Goal: Check status: Check status

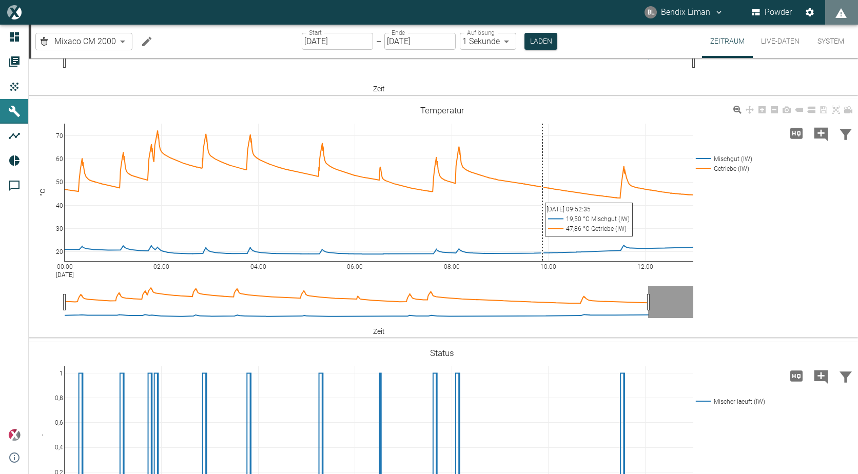
scroll to position [205, 0]
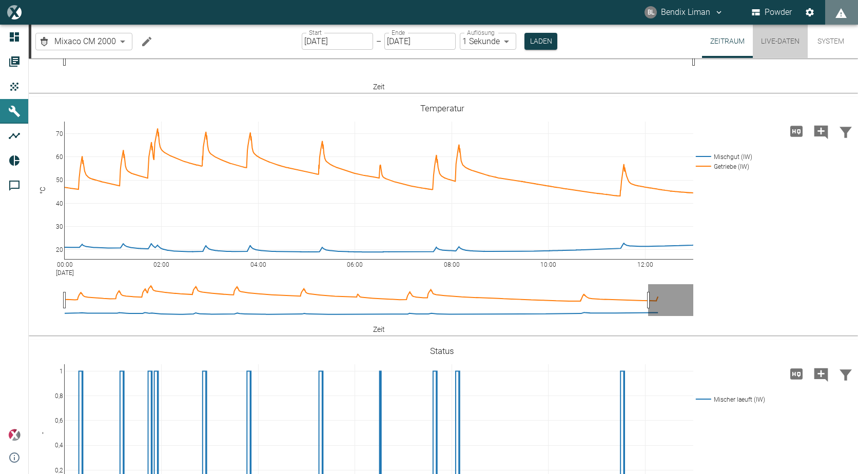
click at [770, 41] on button "Live-Daten" at bounding box center [780, 41] width 55 height 33
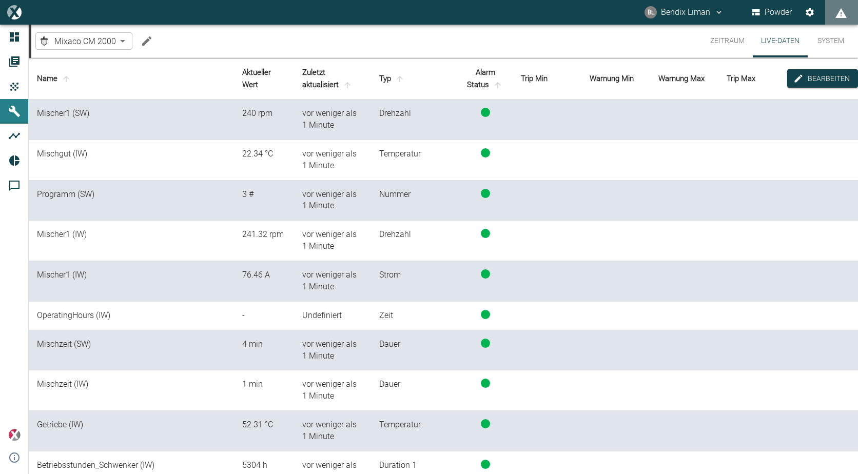
click at [736, 43] on button "Zeitraum" at bounding box center [727, 41] width 51 height 33
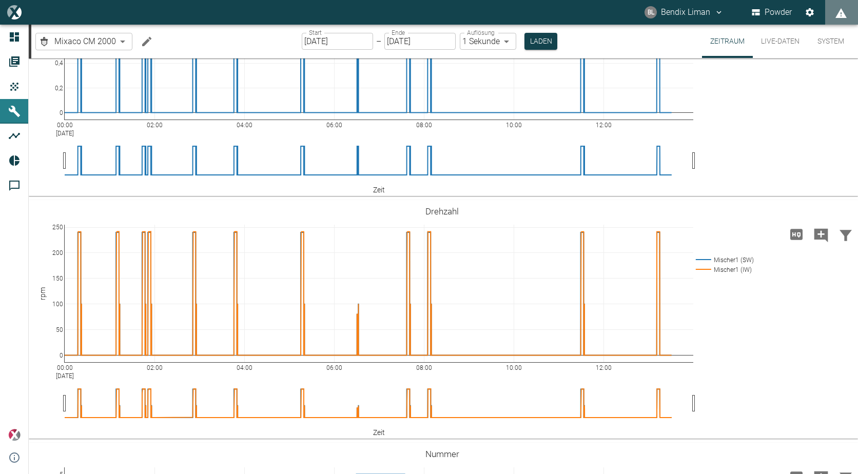
scroll to position [565, 0]
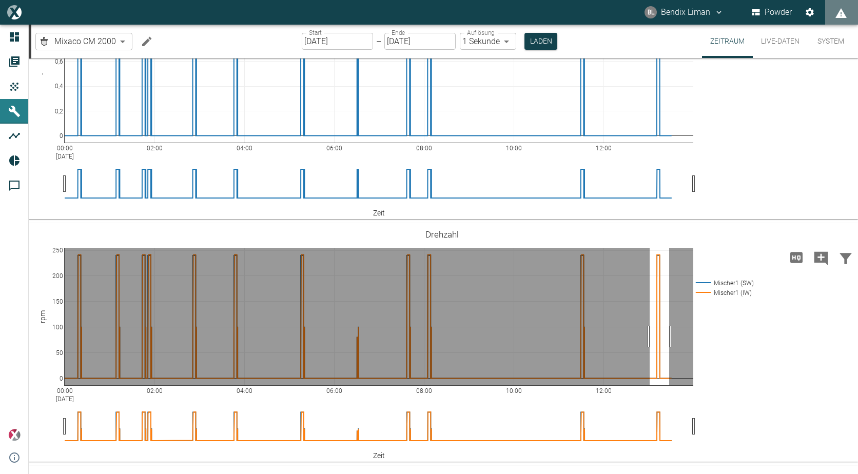
drag, startPoint x: 650, startPoint y: 337, endPoint x: 669, endPoint y: 333, distance: 19.8
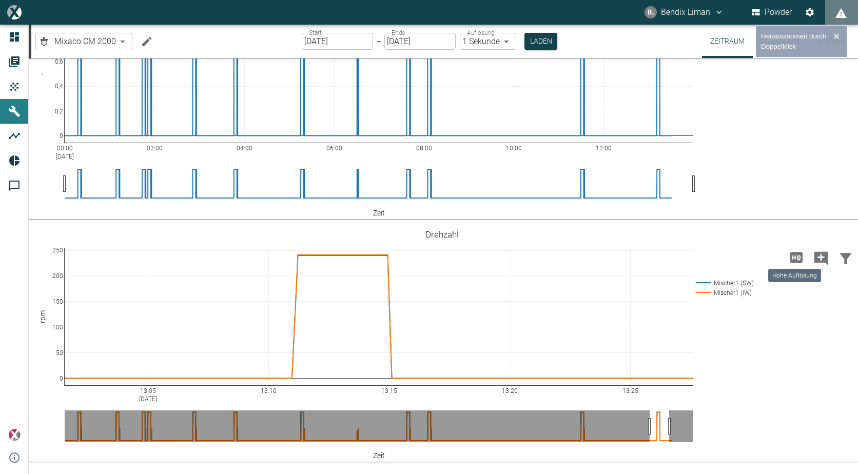
click at [796, 263] on div "Hohe Auflösung" at bounding box center [794, 273] width 55 height 22
click at [795, 258] on icon "Hohe Auflösung" at bounding box center [797, 258] width 16 height 16
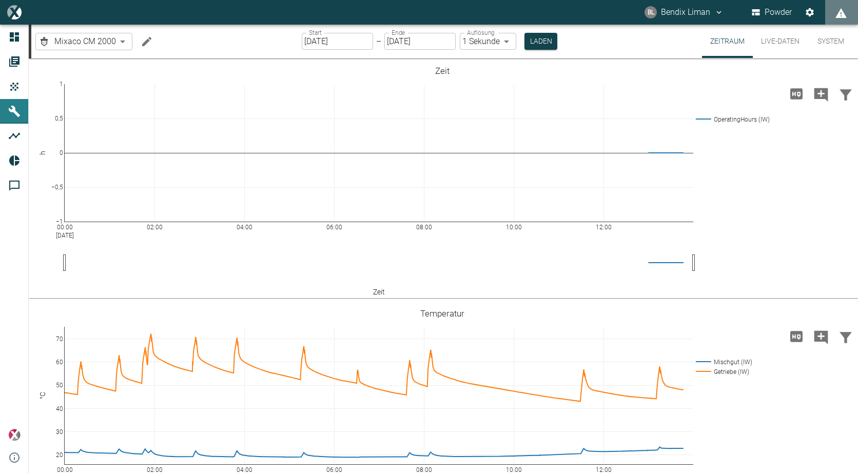
scroll to position [565, 0]
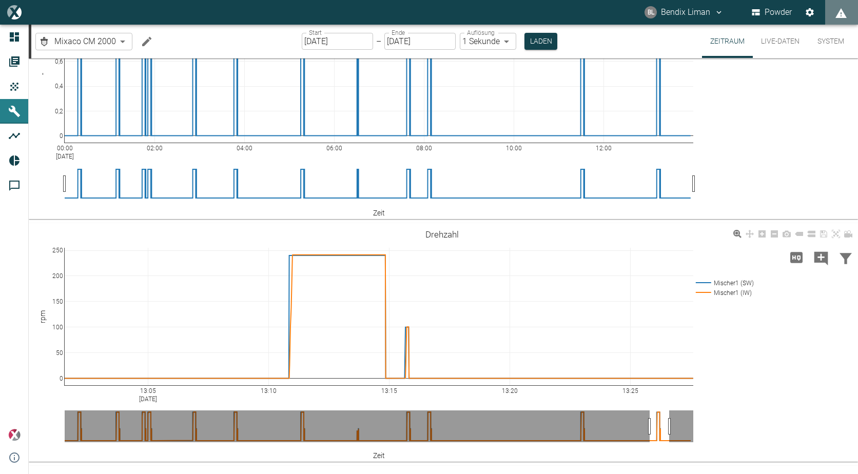
click at [811, 335] on div "13:05 Aug 26, 2025 13:10 13:15 13:20 13:25 0 50 100 150 200 250 Mischer1 (SW) M…" at bounding box center [442, 342] width 827 height 231
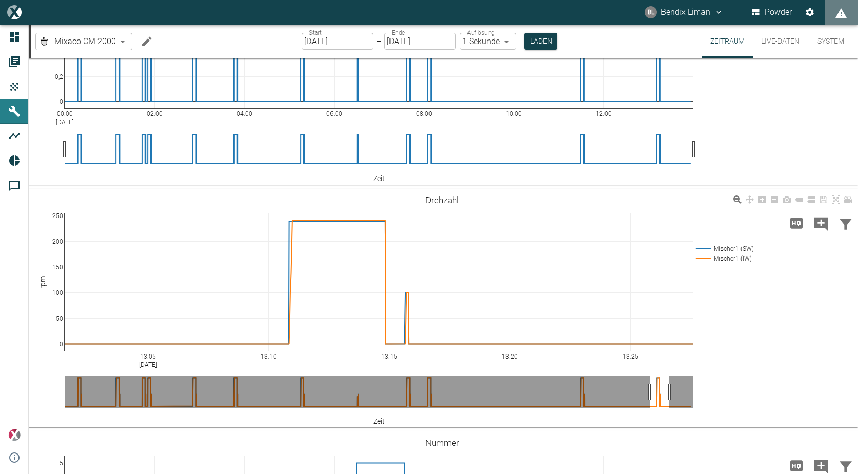
scroll to position [616, 0]
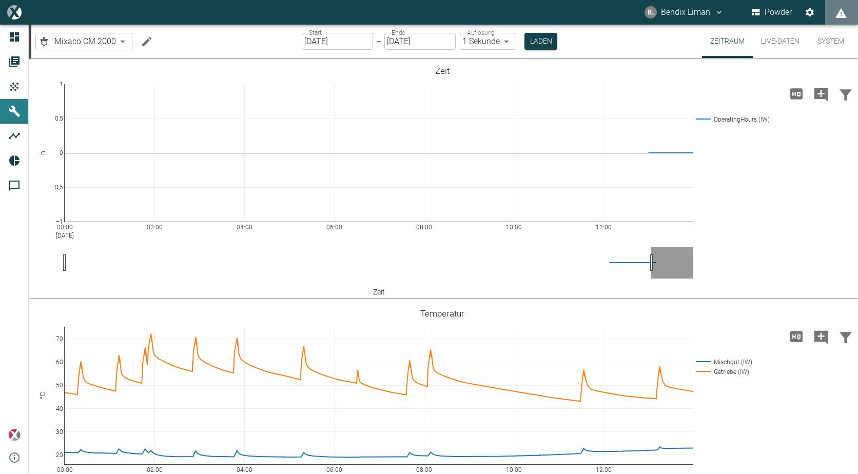
scroll to position [616, 0]
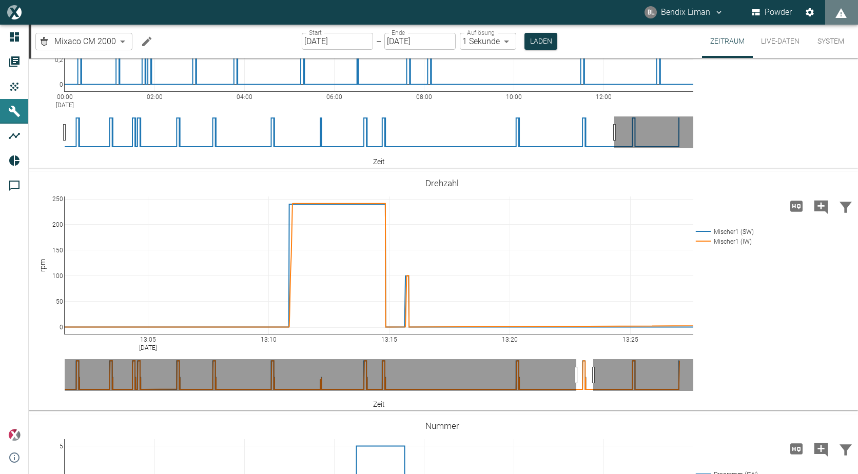
click at [809, 131] on div "00:00 [DATE] 02:00 04:00 06:00 08:00 10:00 12:00 0 0,2 0,4 0,6 0,8 1 Mischer la…" at bounding box center [442, 48] width 827 height 231
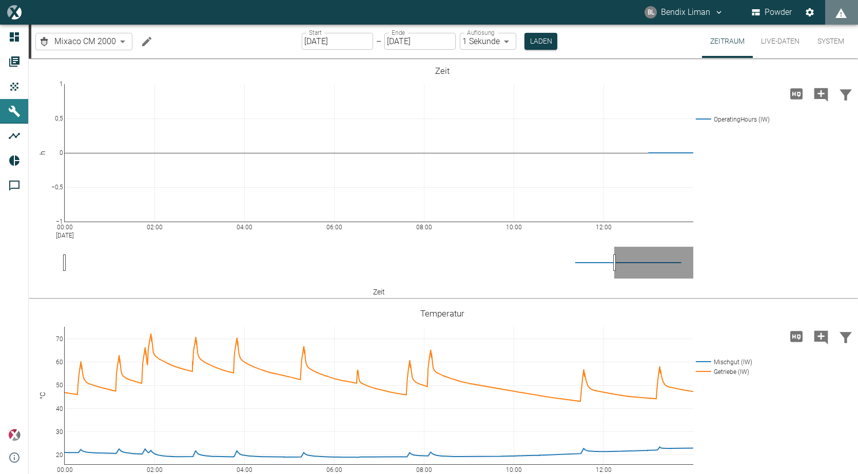
scroll to position [616, 0]
